Goal: Find specific page/section: Find specific page/section

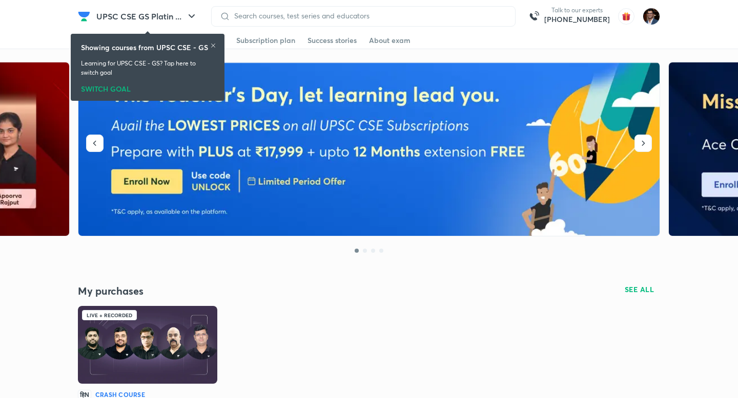
click at [213, 45] on icon at bounding box center [213, 46] width 4 height 4
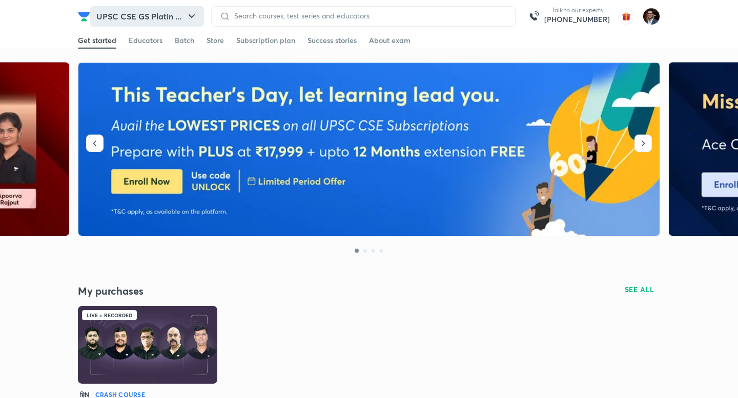
click at [181, 22] on button "UPSC CSE GS Platin ..." at bounding box center [147, 16] width 114 height 20
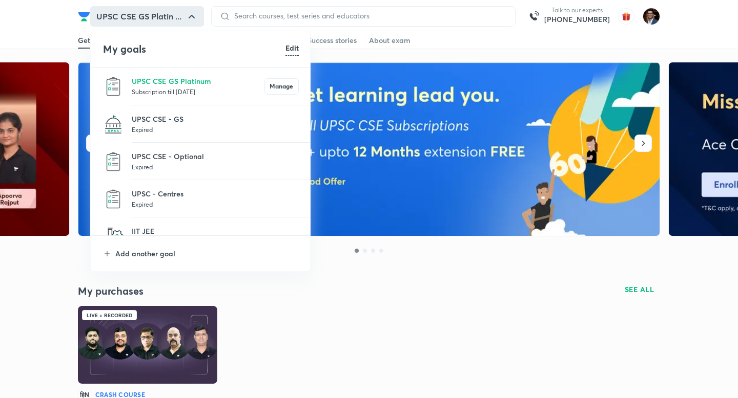
click at [166, 126] on p "Expired" at bounding box center [215, 129] width 167 height 10
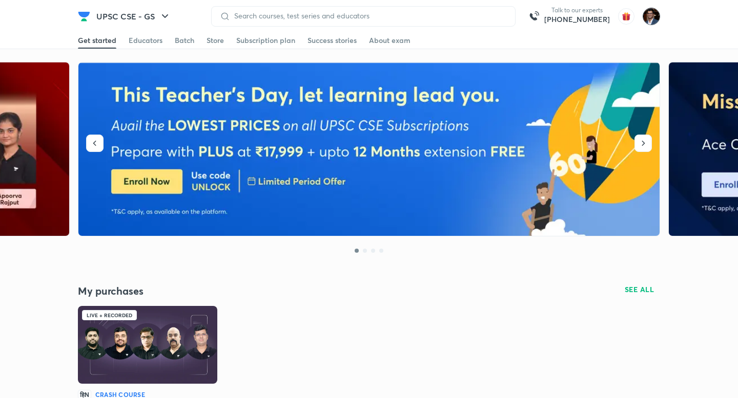
click at [659, 18] on img at bounding box center [650, 16] width 17 height 17
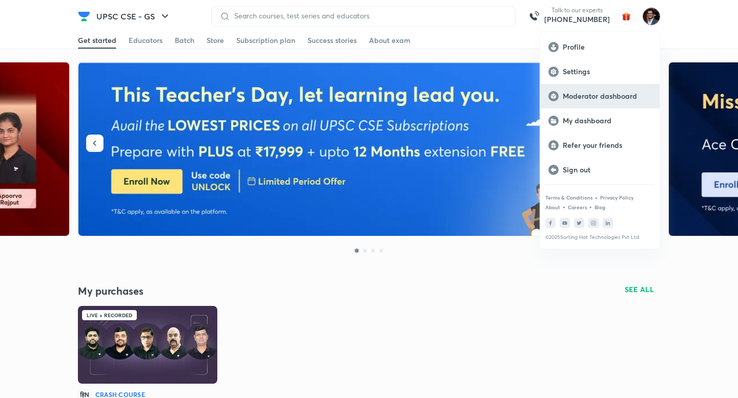
click at [616, 101] on div "Moderator dashboard" at bounding box center [599, 96] width 119 height 25
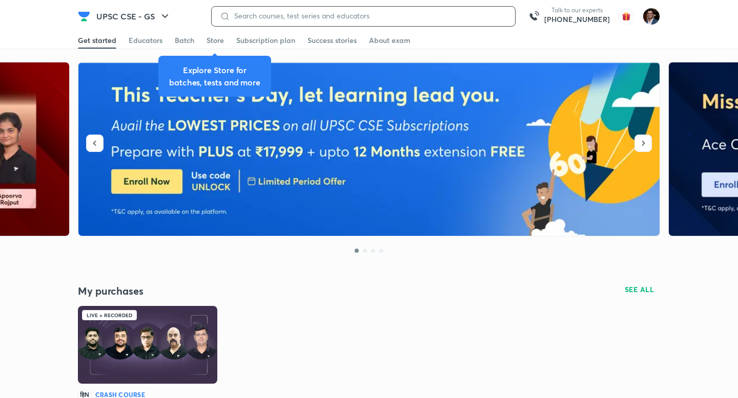
click at [296, 15] on input at bounding box center [368, 16] width 277 height 8
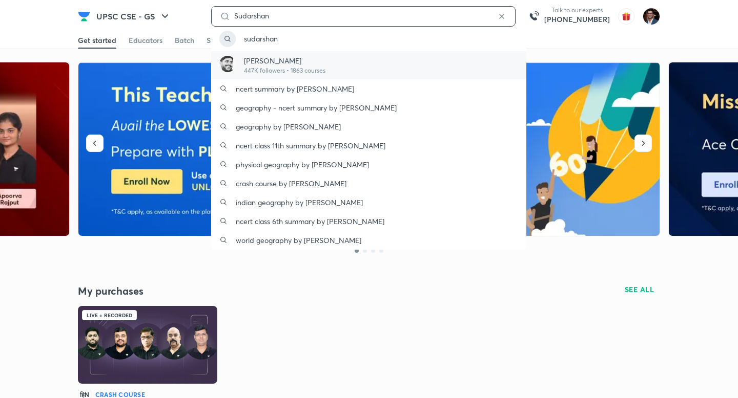
type input "Sudarshan"
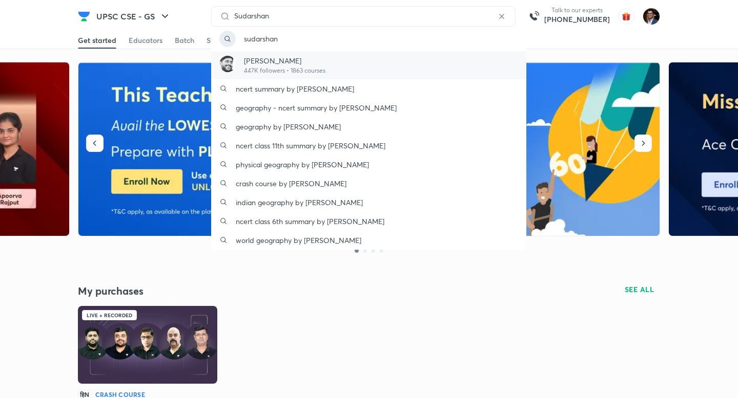
click at [289, 65] on p "Sudarshan Gurjar" at bounding box center [284, 60] width 81 height 11
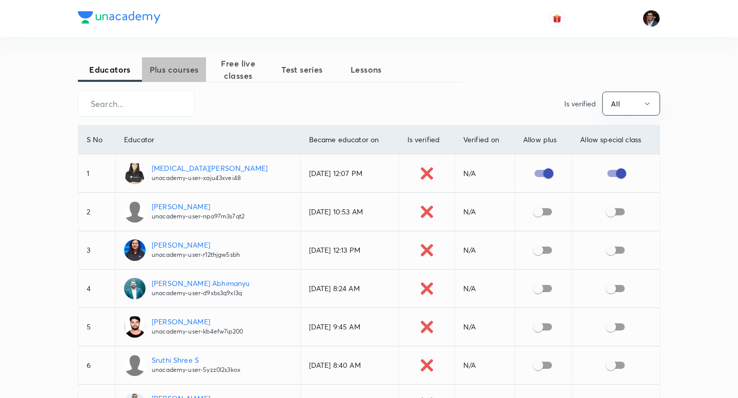
click at [189, 65] on span "Plus courses" at bounding box center [174, 70] width 64 height 12
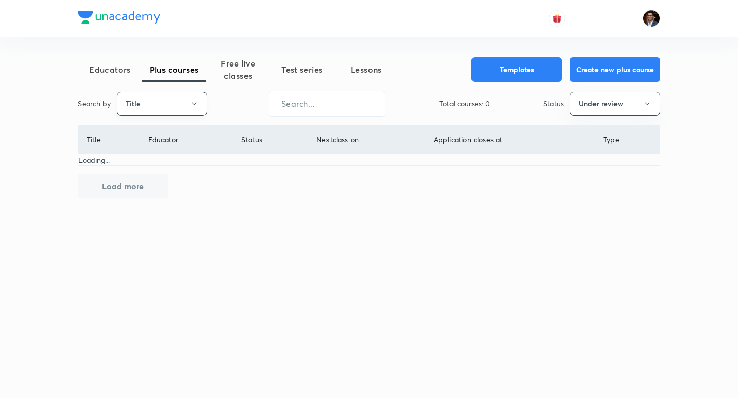
click at [182, 100] on button "Title" at bounding box center [162, 104] width 90 height 24
click at [167, 157] on span "Username" at bounding box center [161, 154] width 77 height 11
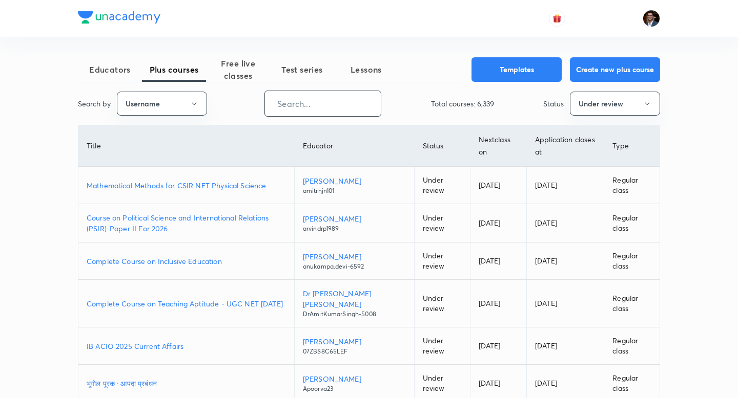
click at [288, 110] on input "text" at bounding box center [323, 104] width 116 height 26
paste input "gurjar18sud"
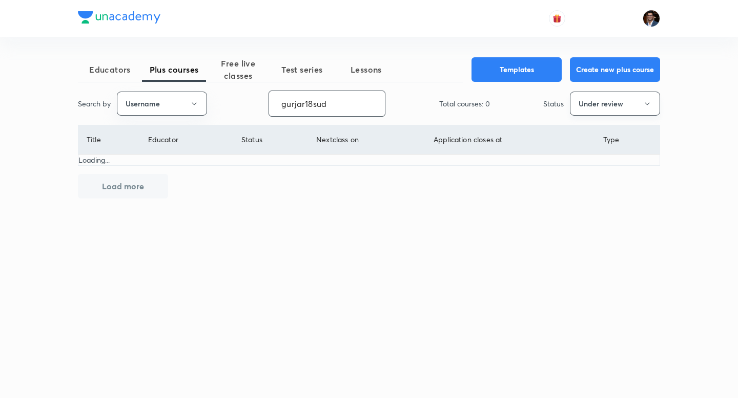
type input "gurjar18sud"
click at [592, 99] on button "Under review" at bounding box center [615, 104] width 90 height 24
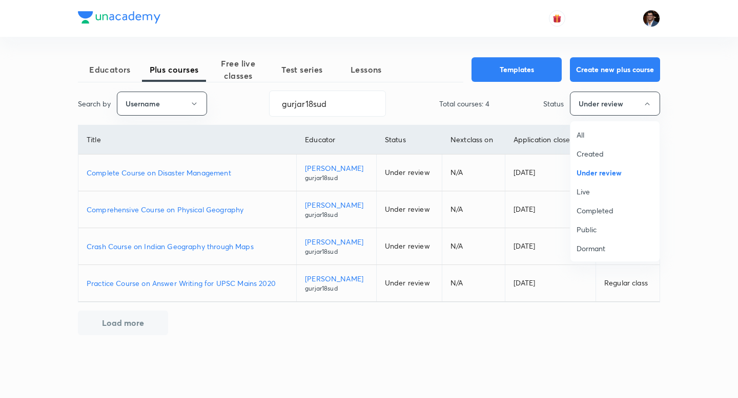
click at [582, 188] on span "Live" at bounding box center [614, 191] width 77 height 11
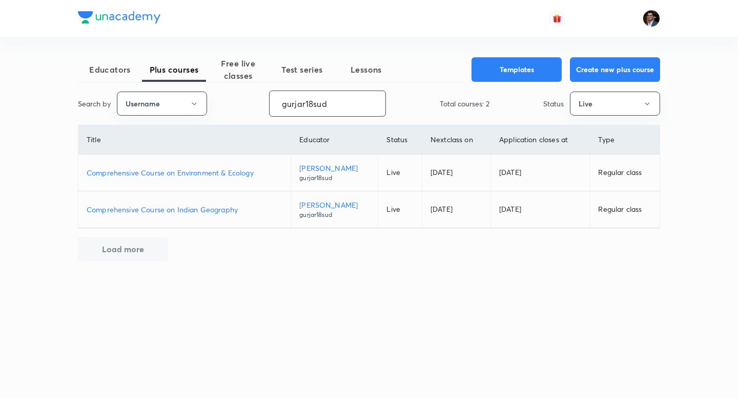
click at [283, 106] on input "gurjar18sud" at bounding box center [327, 104] width 116 height 26
click at [221, 212] on p "Comprehensive Course on Indian Geography" at bounding box center [185, 209] width 196 height 11
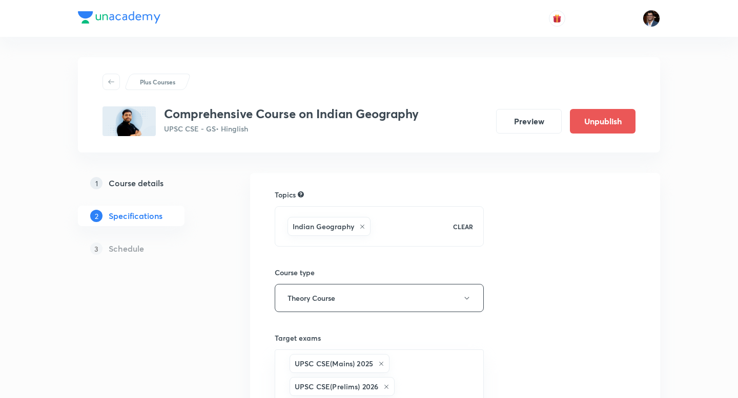
click at [148, 182] on h5 "Course details" at bounding box center [136, 183] width 55 height 12
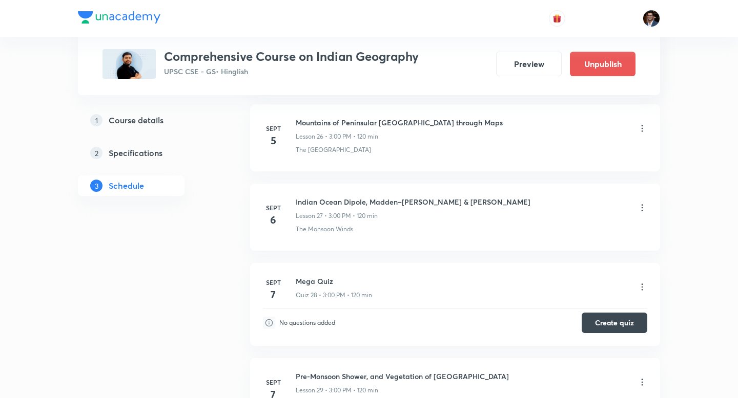
scroll to position [2627, 0]
